Goal: Transaction & Acquisition: Obtain resource

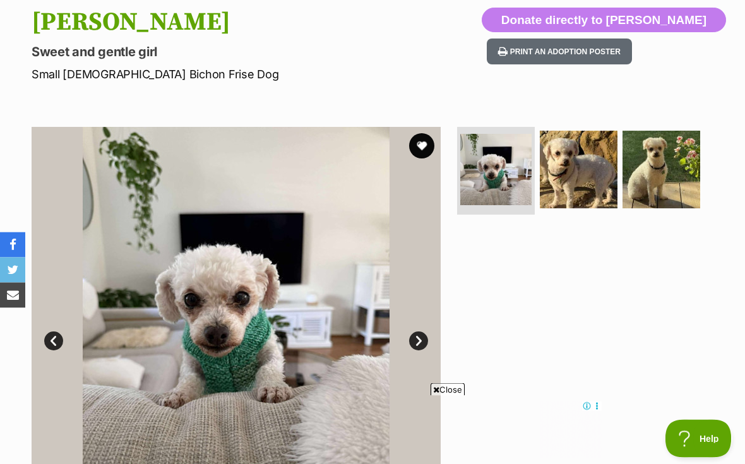
click at [425, 148] on button "favourite" at bounding box center [421, 146] width 25 height 25
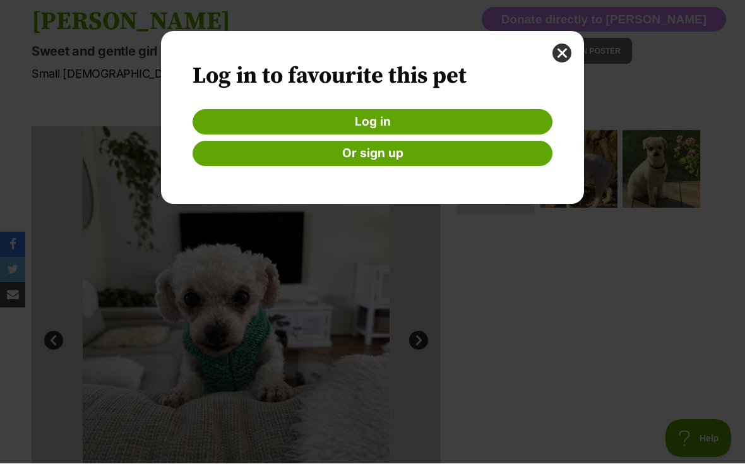
click at [560, 61] on button "close" at bounding box center [562, 53] width 19 height 19
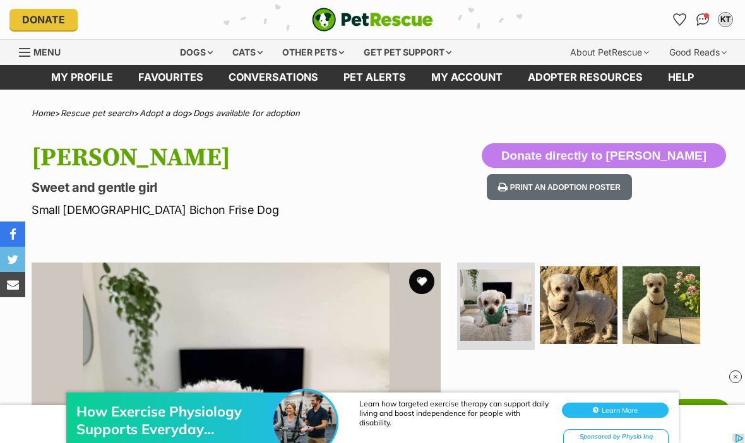
click at [423, 284] on button "favourite" at bounding box center [421, 281] width 25 height 25
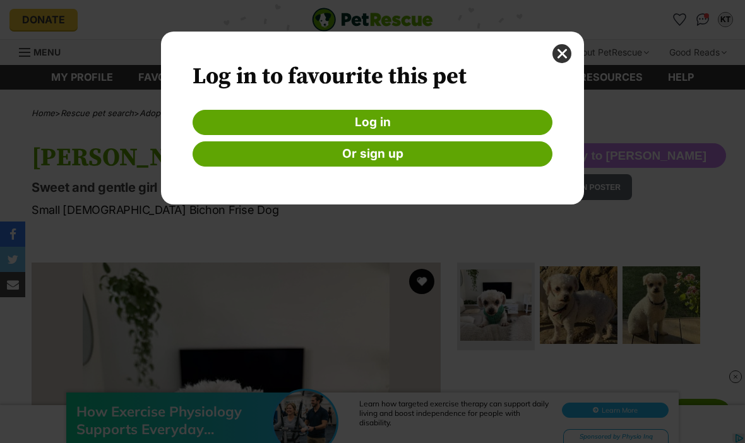
click at [411, 119] on link "Log in" at bounding box center [373, 122] width 360 height 25
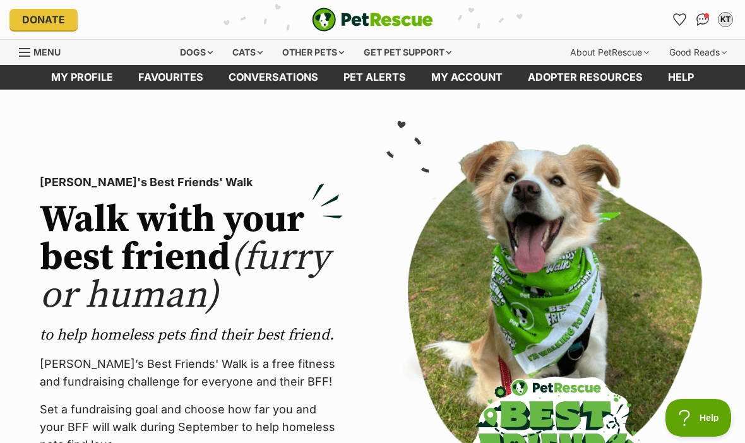
click at [188, 55] on div "Dogs" at bounding box center [196, 52] width 51 height 25
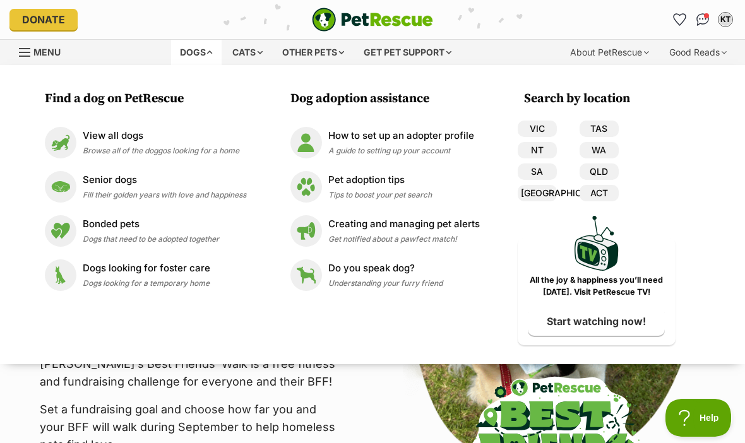
click at [545, 130] on link "VIC" at bounding box center [537, 129] width 39 height 16
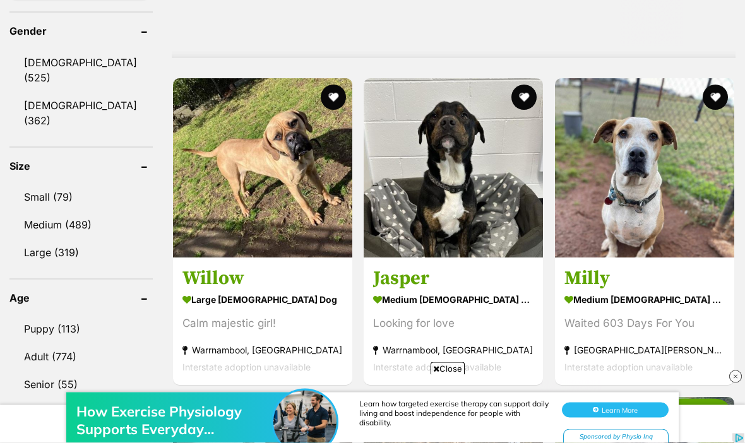
click at [50, 184] on link "Small (79)" at bounding box center [80, 197] width 143 height 27
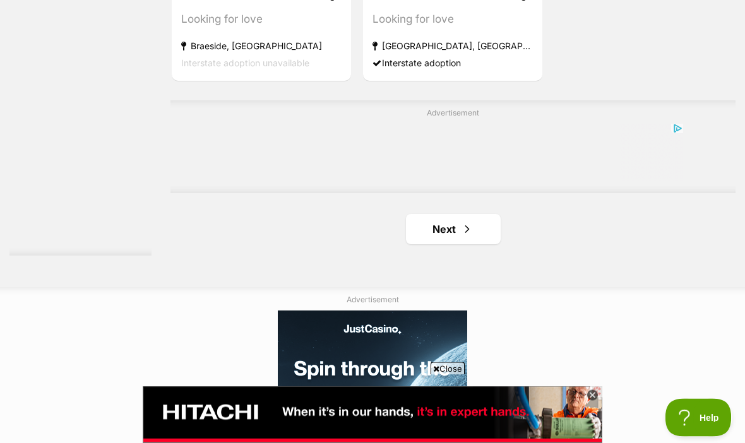
scroll to position [2824, 0]
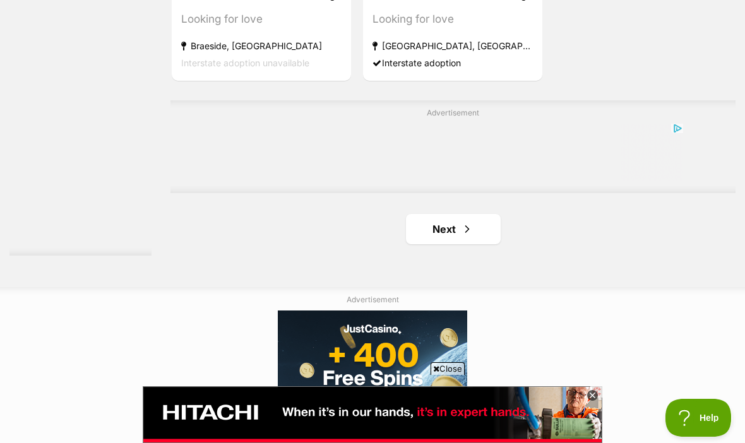
click at [440, 244] on link "Next" at bounding box center [453, 229] width 95 height 30
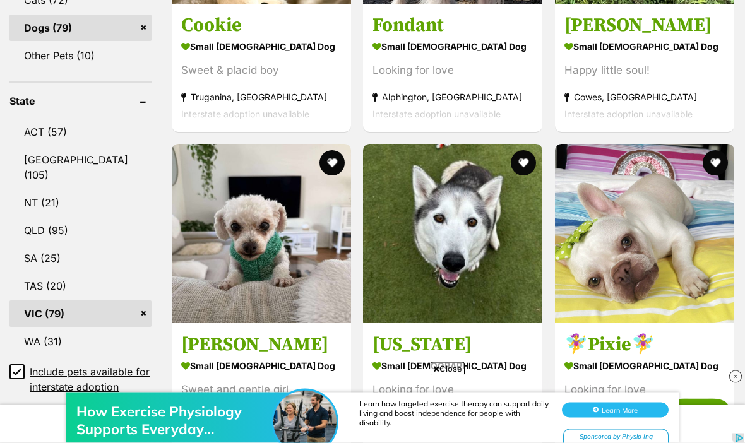
scroll to position [619, 0]
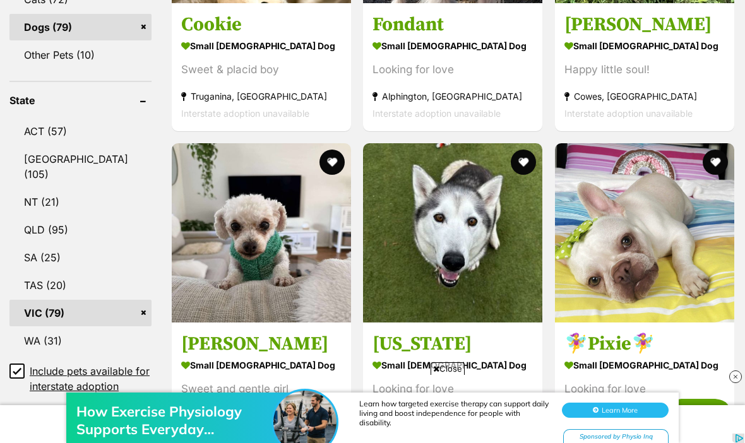
click at [320, 150] on button "favourite" at bounding box center [332, 162] width 25 height 25
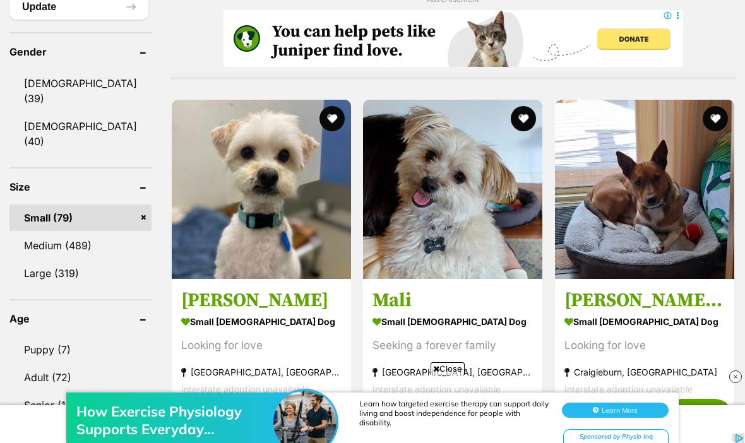
scroll to position [0, 0]
click at [279, 270] on img at bounding box center [261, 189] width 179 height 179
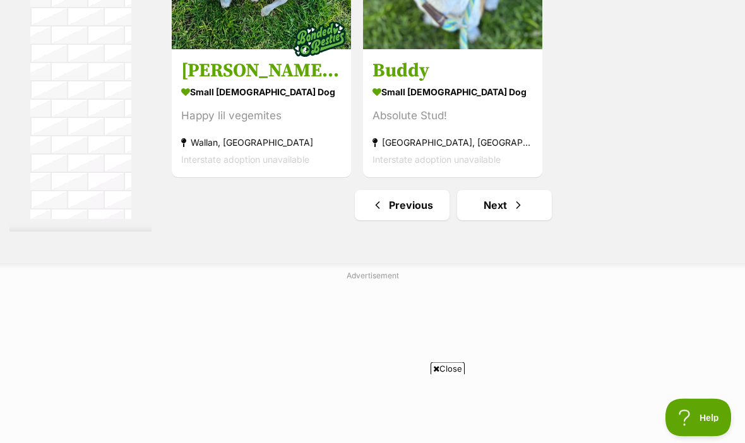
scroll to position [2860, 0]
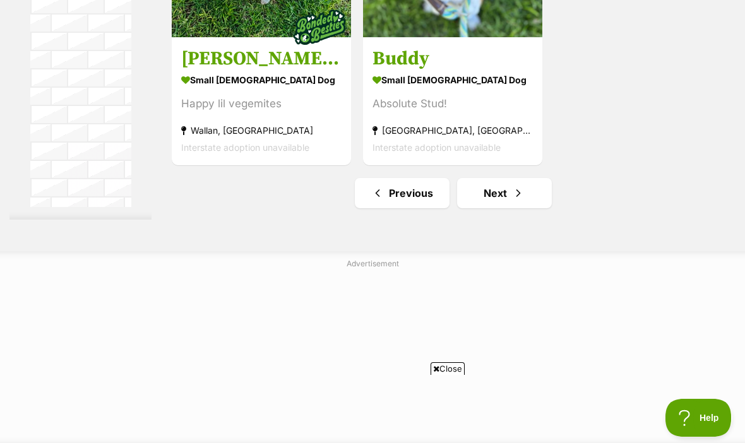
click at [493, 208] on link "Next" at bounding box center [504, 193] width 95 height 30
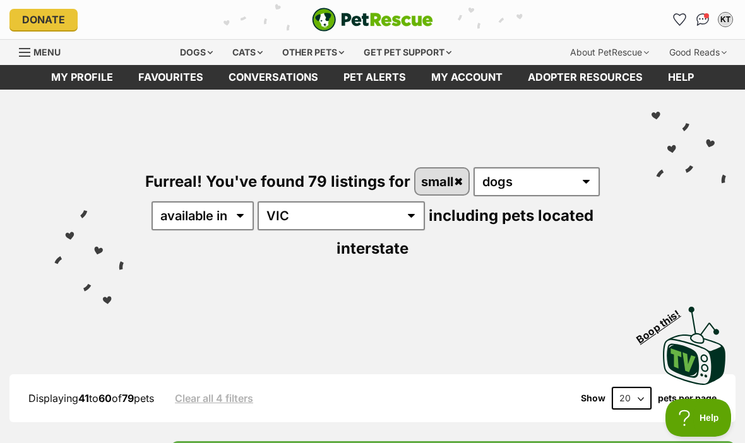
click at [166, 80] on link "Favourites" at bounding box center [171, 77] width 90 height 25
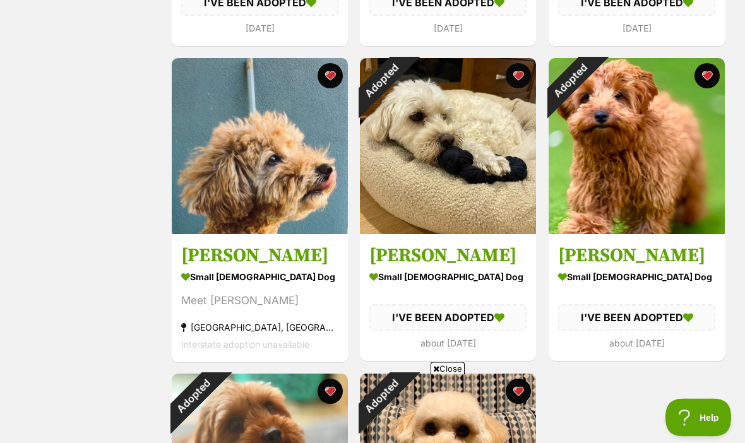
scroll to position [1780, 0]
click at [277, 189] on img at bounding box center [260, 146] width 176 height 176
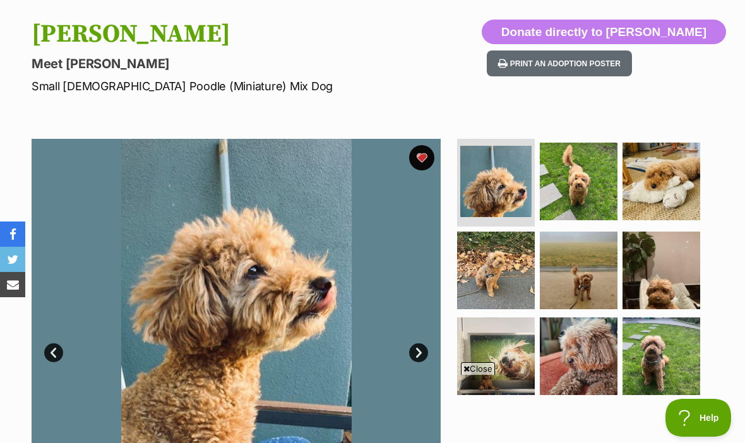
scroll to position [124, 0]
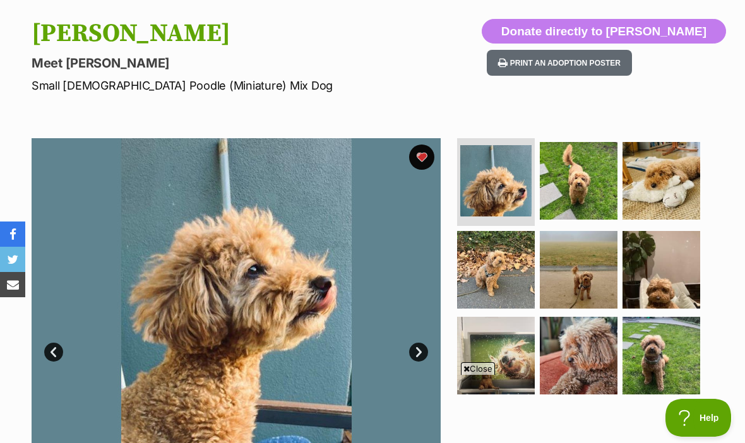
click at [673, 184] on img at bounding box center [662, 181] width 78 height 78
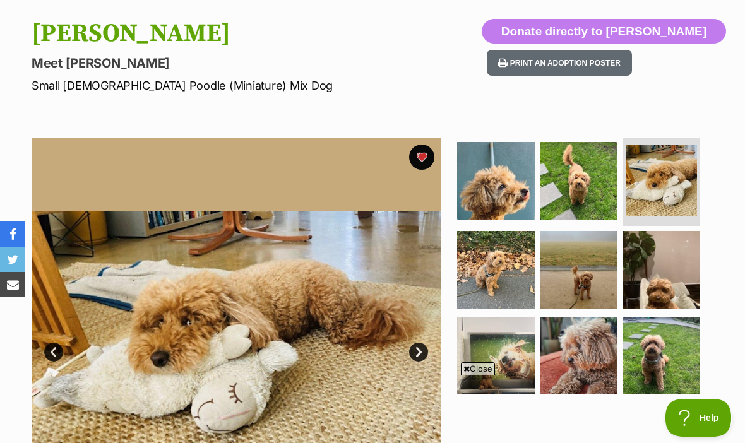
scroll to position [0, 0]
click at [513, 286] on img at bounding box center [496, 270] width 78 height 78
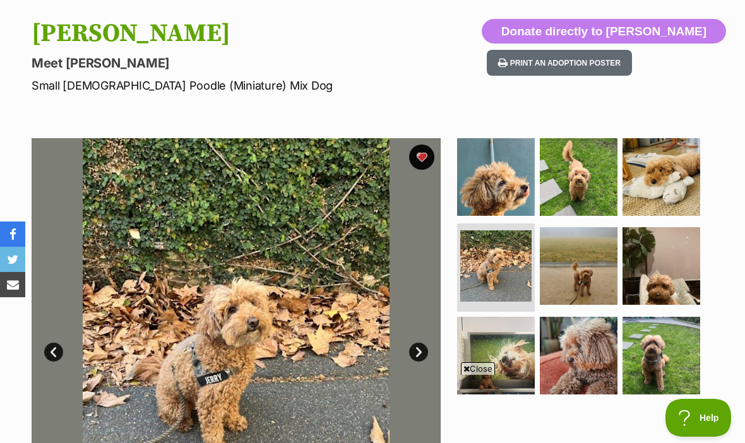
click at [584, 281] on img at bounding box center [579, 266] width 78 height 78
